Goal: Task Accomplishment & Management: Manage account settings

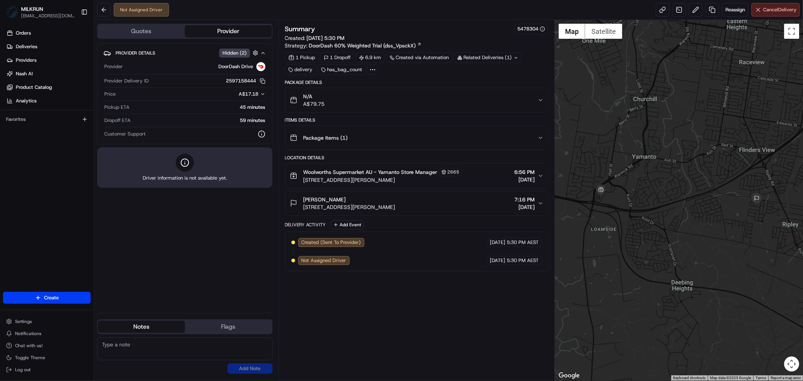
click at [780, 12] on span "Cancel Delivery" at bounding box center [780, 9] width 34 height 7
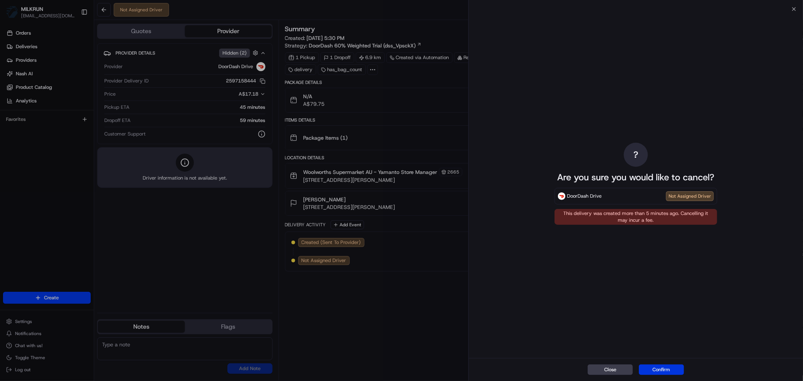
click at [659, 372] on button "Confirm" at bounding box center [661, 370] width 45 height 11
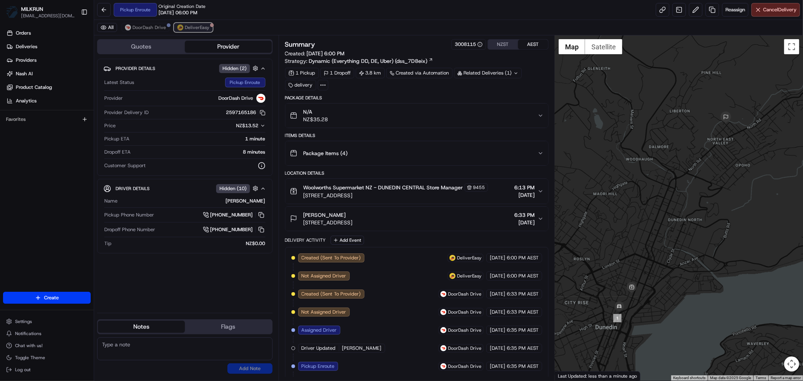
click at [195, 24] on button "DeliverEasy" at bounding box center [193, 27] width 39 height 9
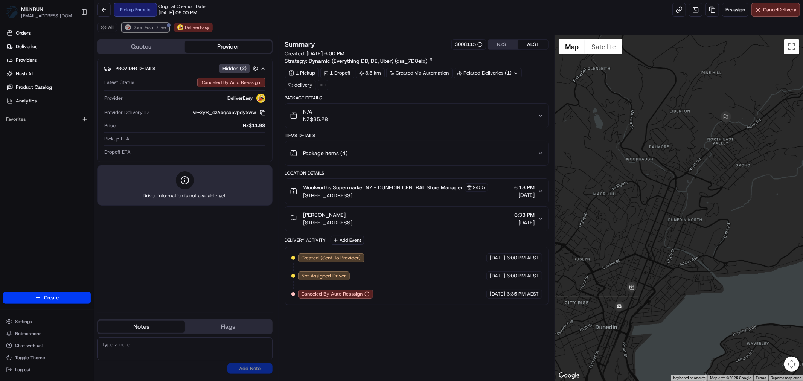
click at [151, 26] on span "DoorDash Drive" at bounding box center [150, 27] width 34 height 6
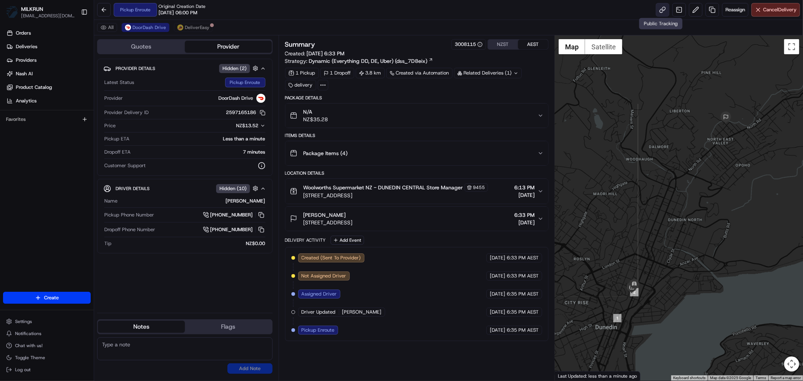
click at [659, 8] on link at bounding box center [663, 10] width 14 height 14
